Goal: Task Accomplishment & Management: Use online tool/utility

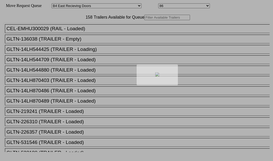
select select "527"
select select "8142"
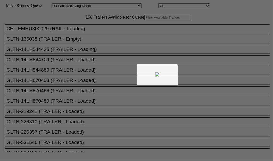
click at [90, 37] on div at bounding box center [136, 80] width 273 height 161
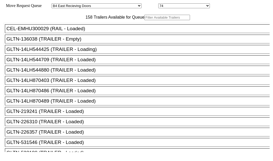
click at [144, 20] on input "text" at bounding box center [167, 17] width 46 height 5
paste input "166013"
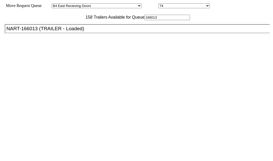
type input "166013"
click at [39, 31] on div "NART-166013 (TRAILER - Loaded)" at bounding box center [139, 29] width 266 height 6
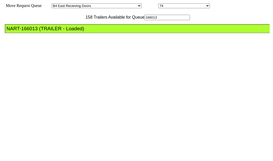
click at [39, 31] on div "NART-166013 (TRAILER - Loaded)" at bounding box center [139, 29] width 266 height 6
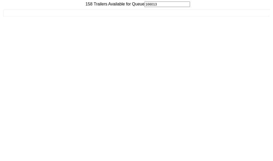
scroll to position [21, 0]
